Goal: Find specific page/section: Find specific page/section

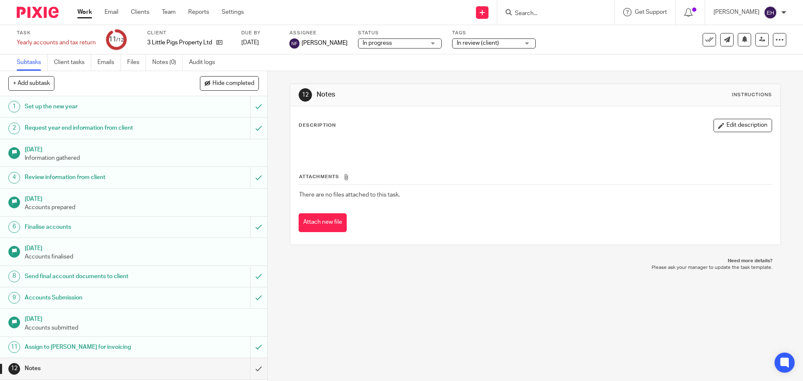
click at [590, 11] on input "Search" at bounding box center [551, 14] width 75 height 8
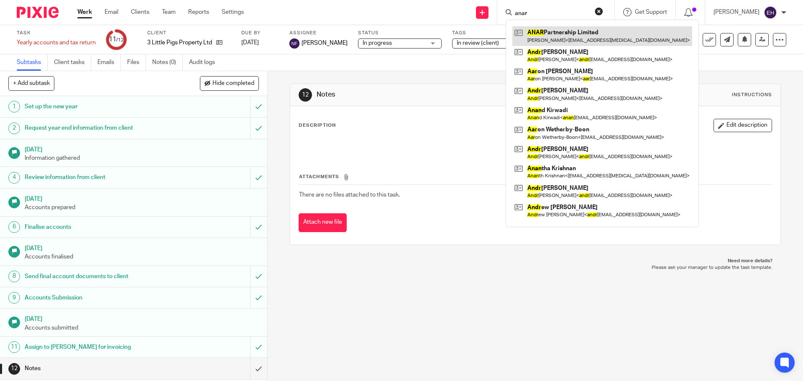
type input "anar"
click at [561, 41] on link at bounding box center [603, 35] width 180 height 19
